Goal: Task Accomplishment & Management: Use online tool/utility

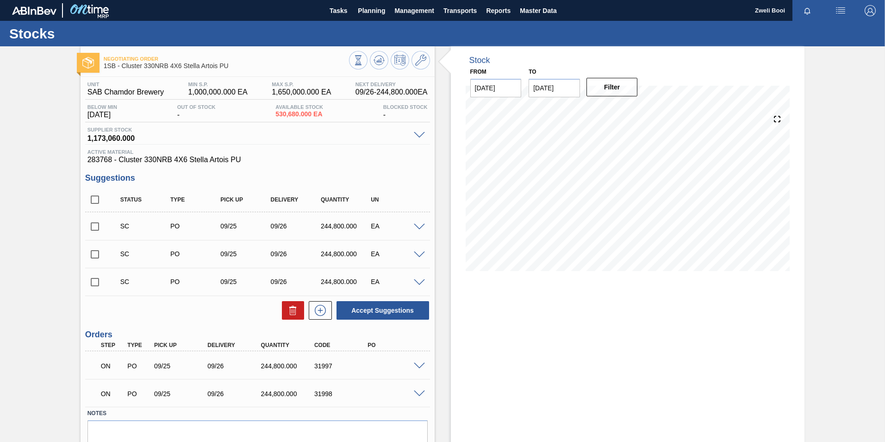
scroll to position [41, 0]
drag, startPoint x: 367, startPoint y: 368, endPoint x: 405, endPoint y: 368, distance: 38.4
click at [405, 368] on div "4504419278" at bounding box center [395, 365] width 60 height 7
copy div "4504419278"
drag, startPoint x: 370, startPoint y: 393, endPoint x: 403, endPoint y: 396, distance: 33.5
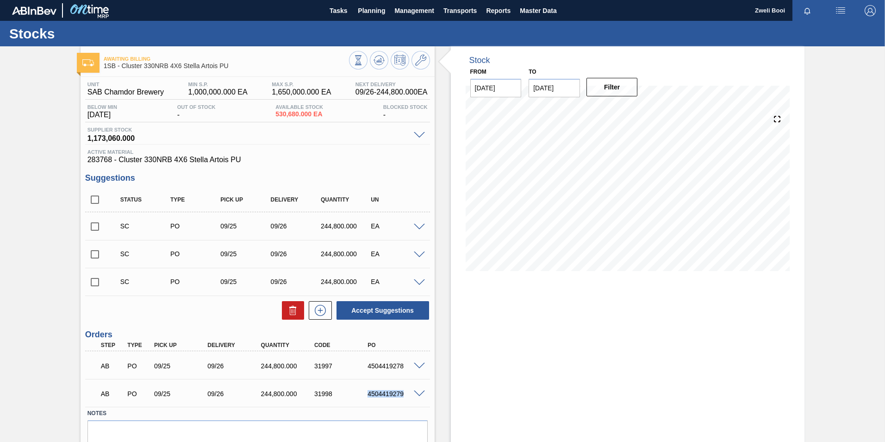
click at [403, 396] on div "4504419279" at bounding box center [395, 393] width 60 height 7
copy div "4504419279"
